Goal: Transaction & Acquisition: Purchase product/service

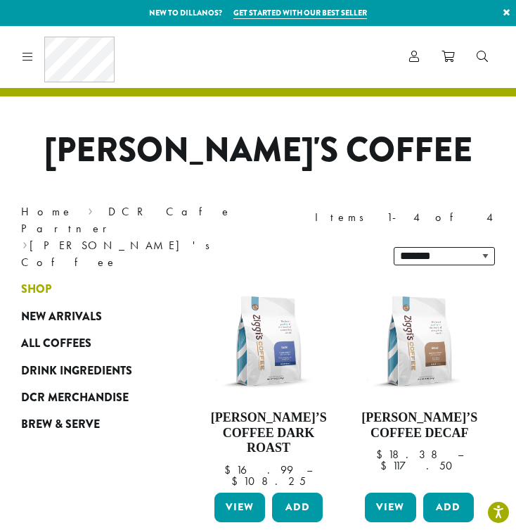
click at [37, 281] on span "Shop" at bounding box center [36, 290] width 30 height 18
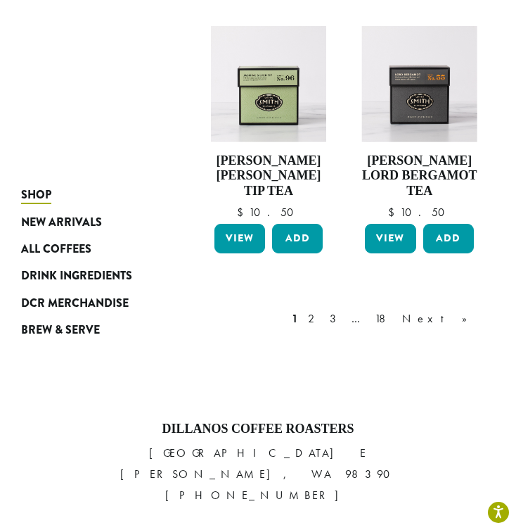
scroll to position [1724, 0]
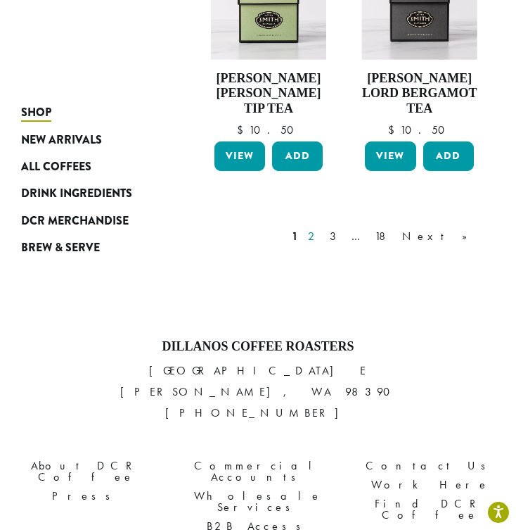
click at [323, 228] on link "2" at bounding box center [314, 236] width 18 height 17
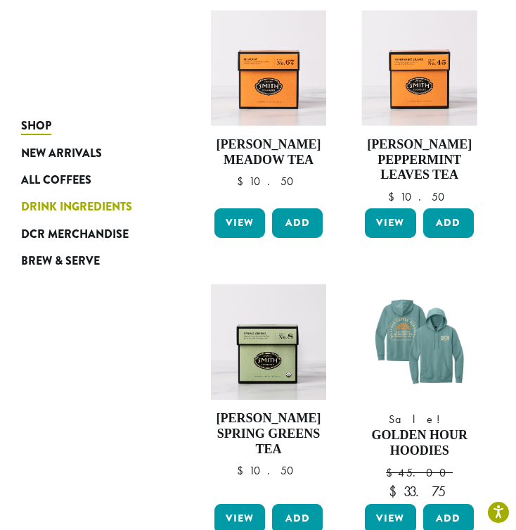
scroll to position [86, 0]
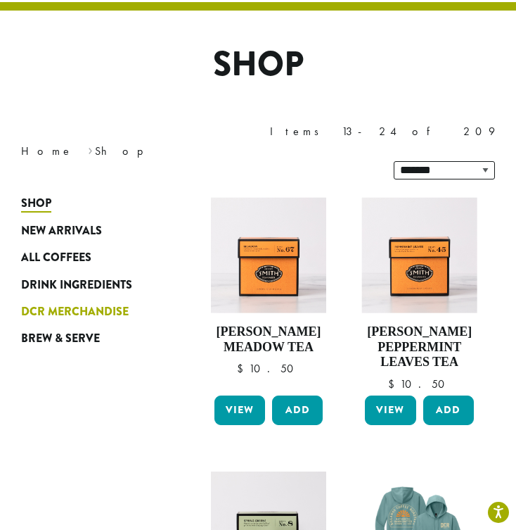
click at [105, 303] on span "DCR Merchandise" at bounding box center [75, 312] width 108 height 18
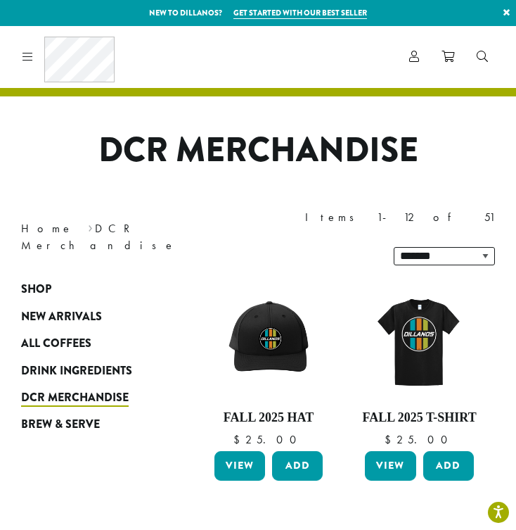
click at [502, 11] on link "×" at bounding box center [506, 12] width 19 height 25
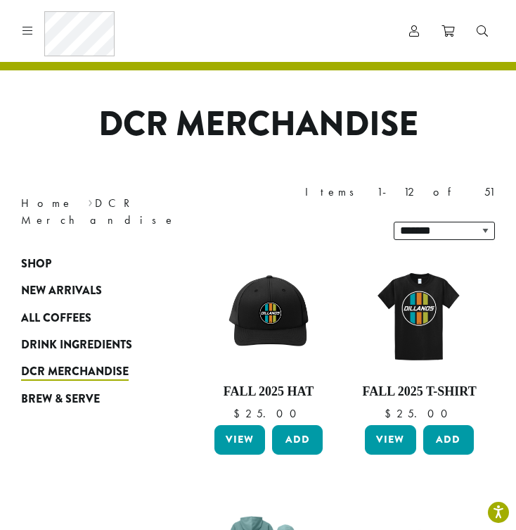
click at [22, 34] on link at bounding box center [25, 30] width 16 height 15
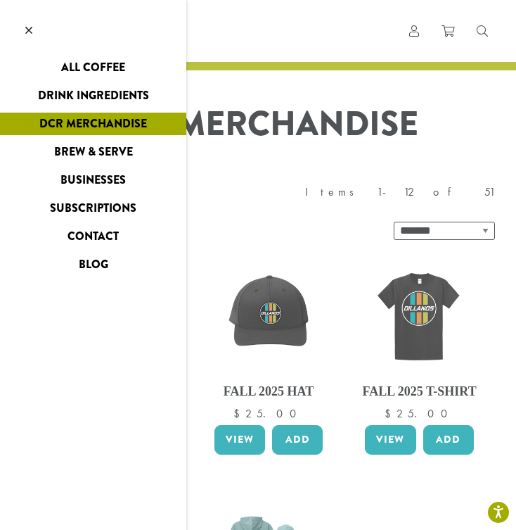
click at [35, 27] on link at bounding box center [29, 31] width 58 height 62
